Goal: Information Seeking & Learning: Compare options

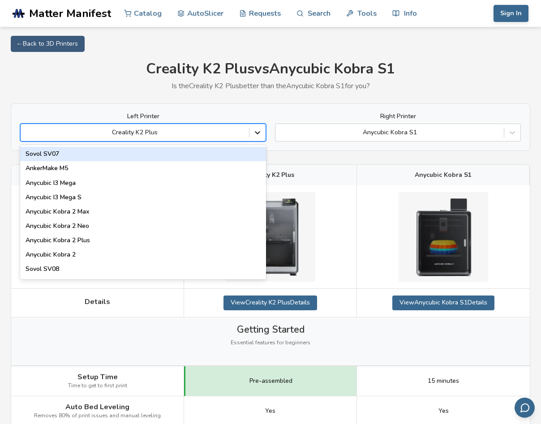
click at [256, 131] on icon at bounding box center [257, 132] width 9 height 9
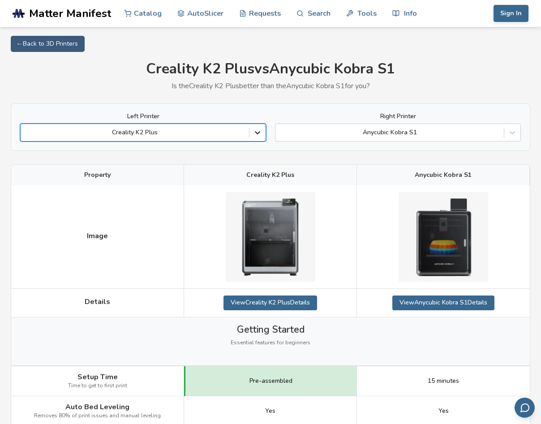
click at [256, 131] on icon at bounding box center [257, 132] width 9 height 9
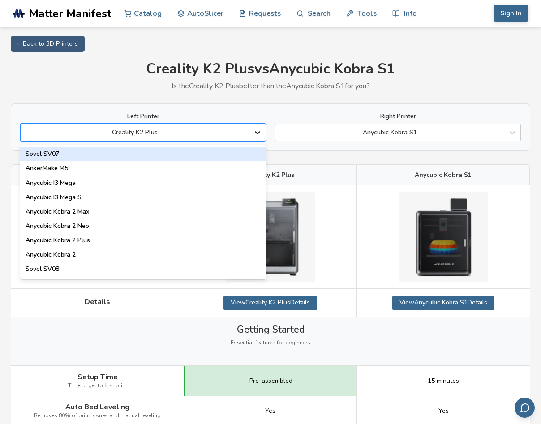
click at [256, 131] on icon at bounding box center [257, 132] width 9 height 9
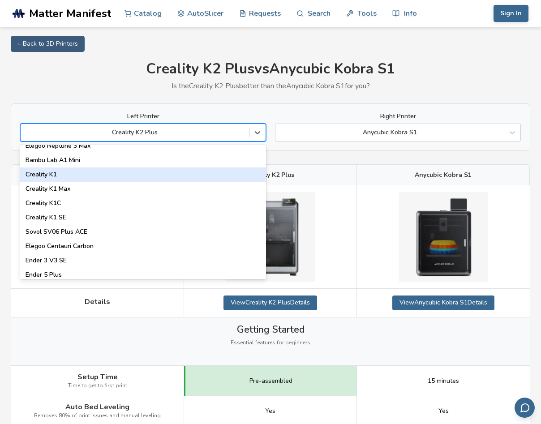
scroll to position [179, 0]
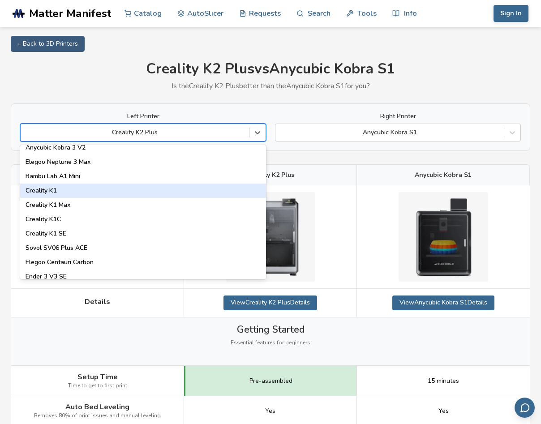
click at [65, 191] on div "Creality K1" at bounding box center [143, 191] width 246 height 14
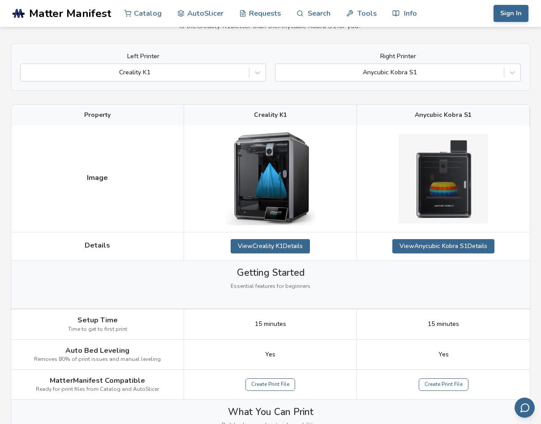
scroll to position [45, 0]
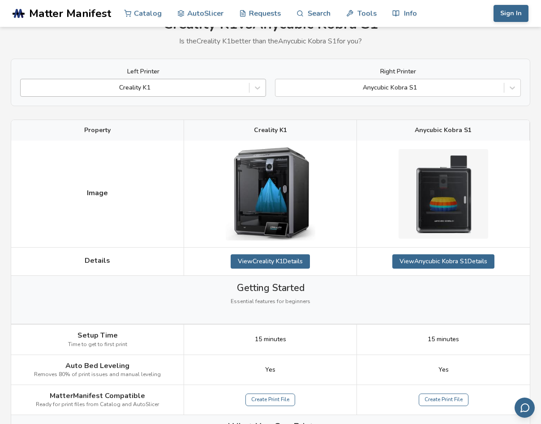
click at [143, 91] on div at bounding box center [135, 87] width 220 height 9
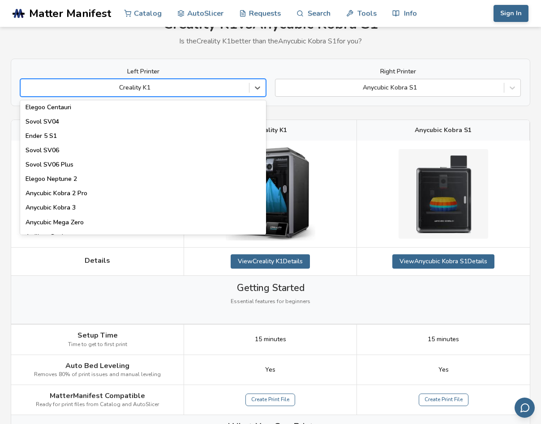
scroll to position [358, 0]
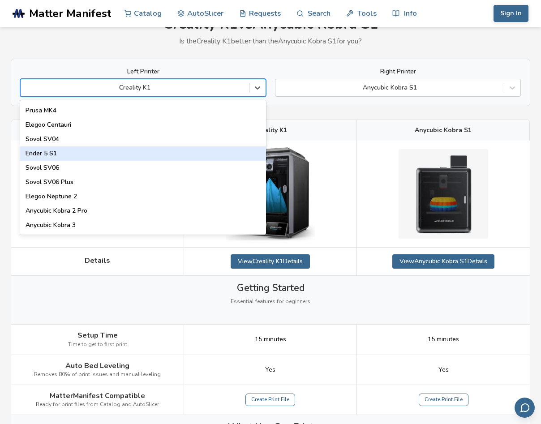
click at [58, 154] on div "Ender 5 S1" at bounding box center [143, 154] width 246 height 14
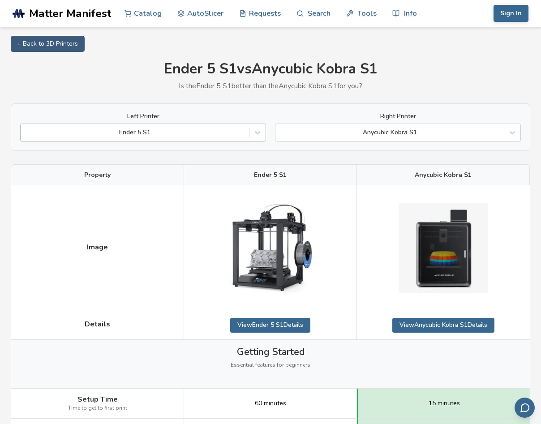
click at [139, 125] on div "Ender 5 S1" at bounding box center [143, 133] width 246 height 18
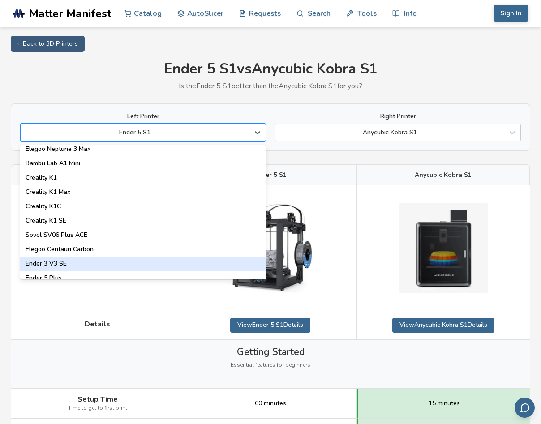
scroll to position [179, 0]
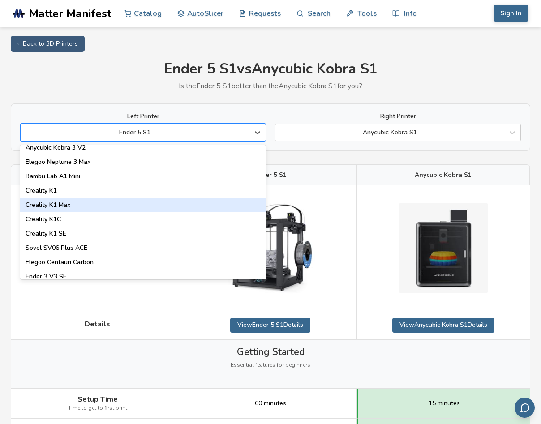
click at [73, 207] on div "Creality K1 Max" at bounding box center [143, 205] width 246 height 14
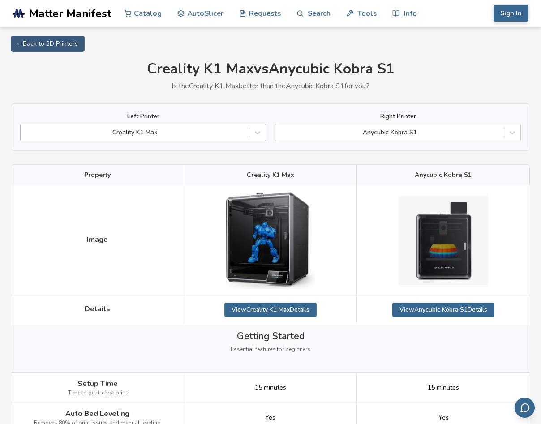
click at [172, 134] on div at bounding box center [135, 132] width 220 height 9
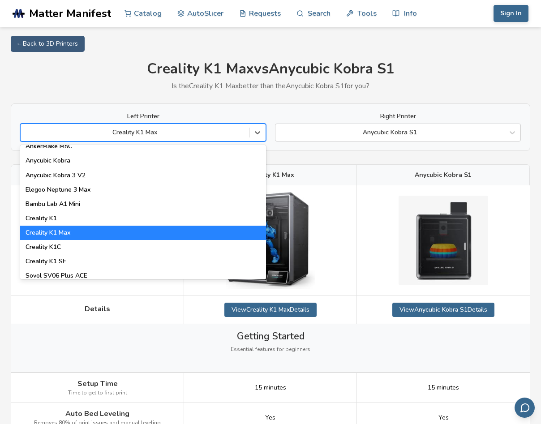
scroll to position [179, 0]
